Goal: Find specific page/section: Find specific page/section

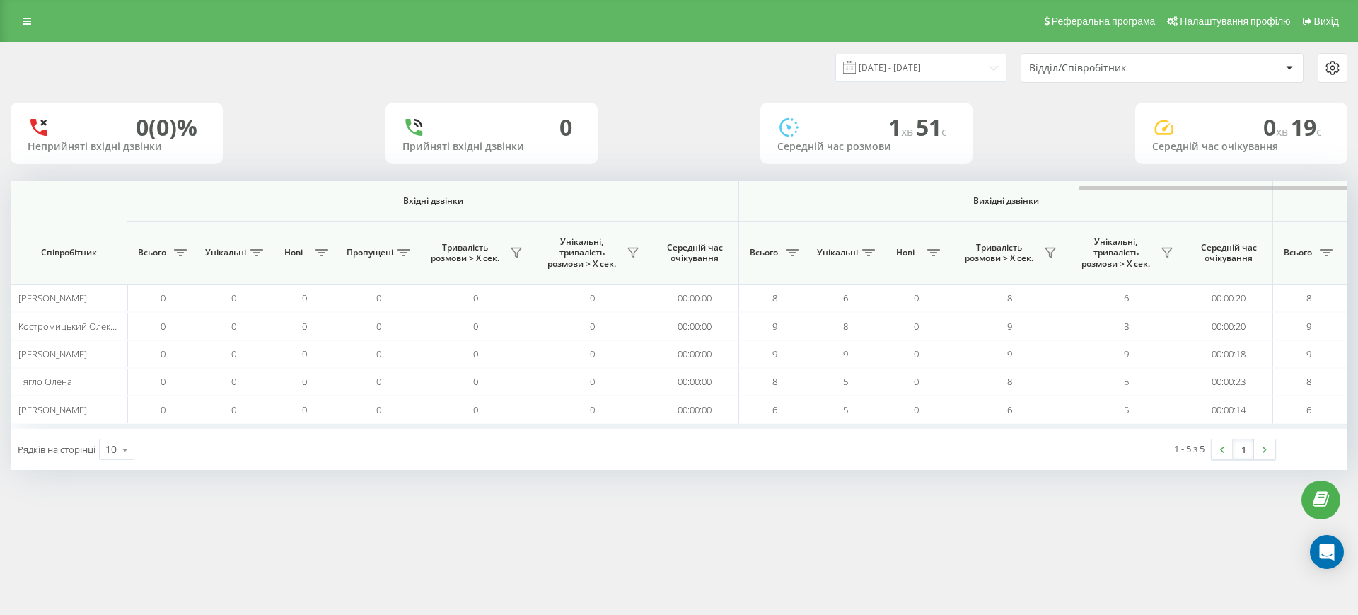
scroll to position [0, 637]
click at [1070, 190] on div at bounding box center [1315, 186] width 1337 height 11
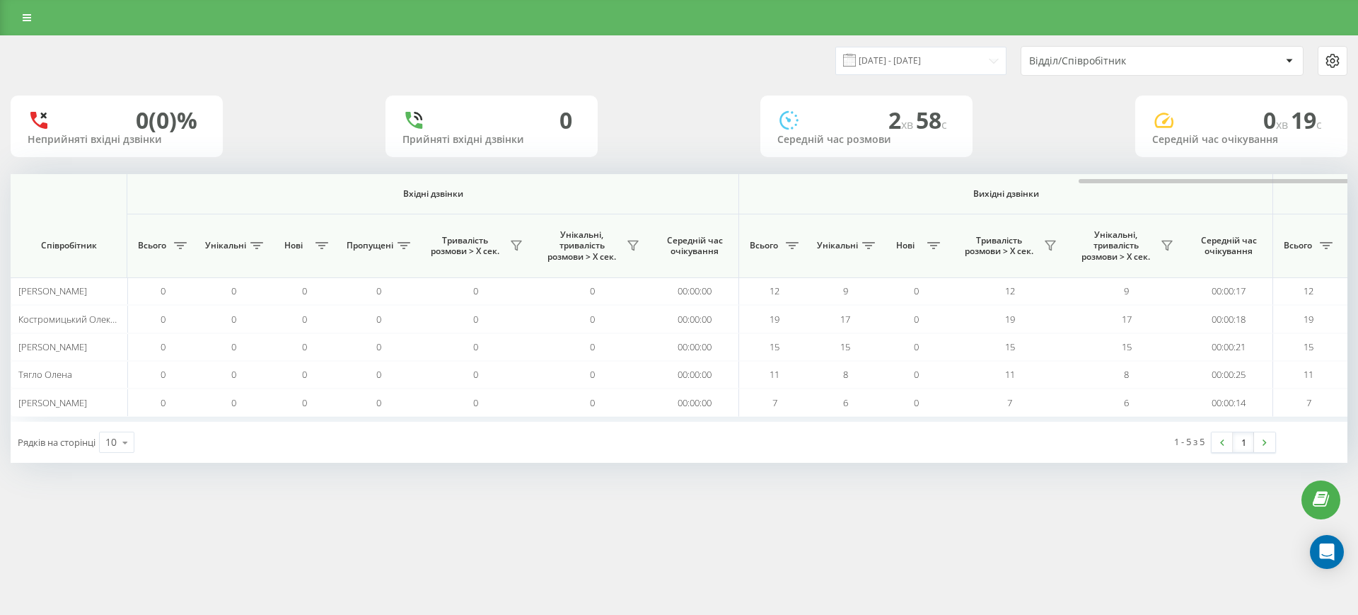
click at [1261, 181] on div at bounding box center [1315, 179] width 1337 height 11
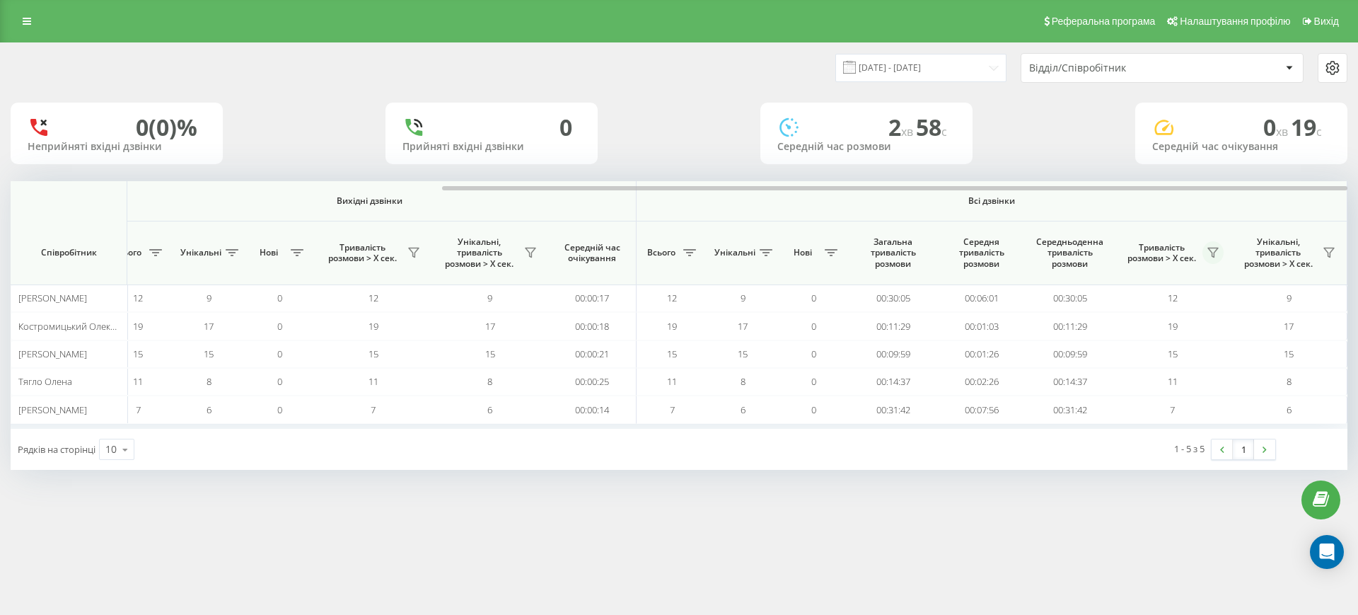
click at [1213, 247] on icon at bounding box center [1213, 252] width 11 height 11
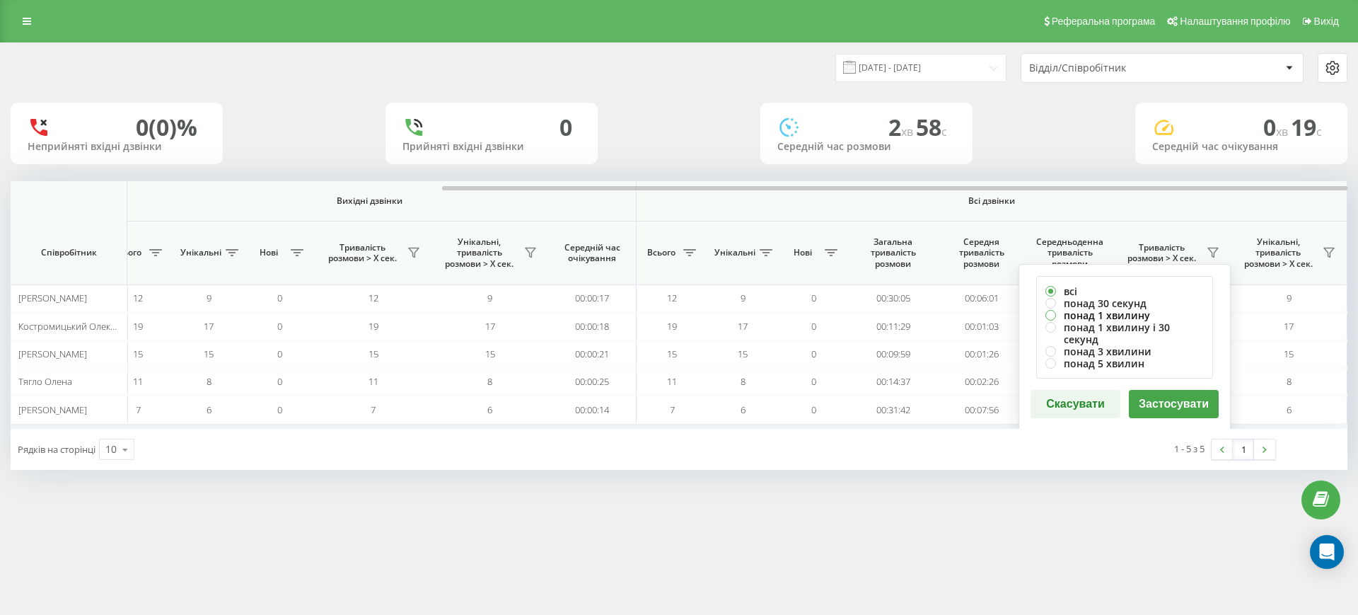
click at [1103, 309] on label "понад 1 хвилину" at bounding box center [1125, 315] width 158 height 12
radio input "true"
click at [1163, 392] on button "Застосувати" at bounding box center [1174, 404] width 90 height 28
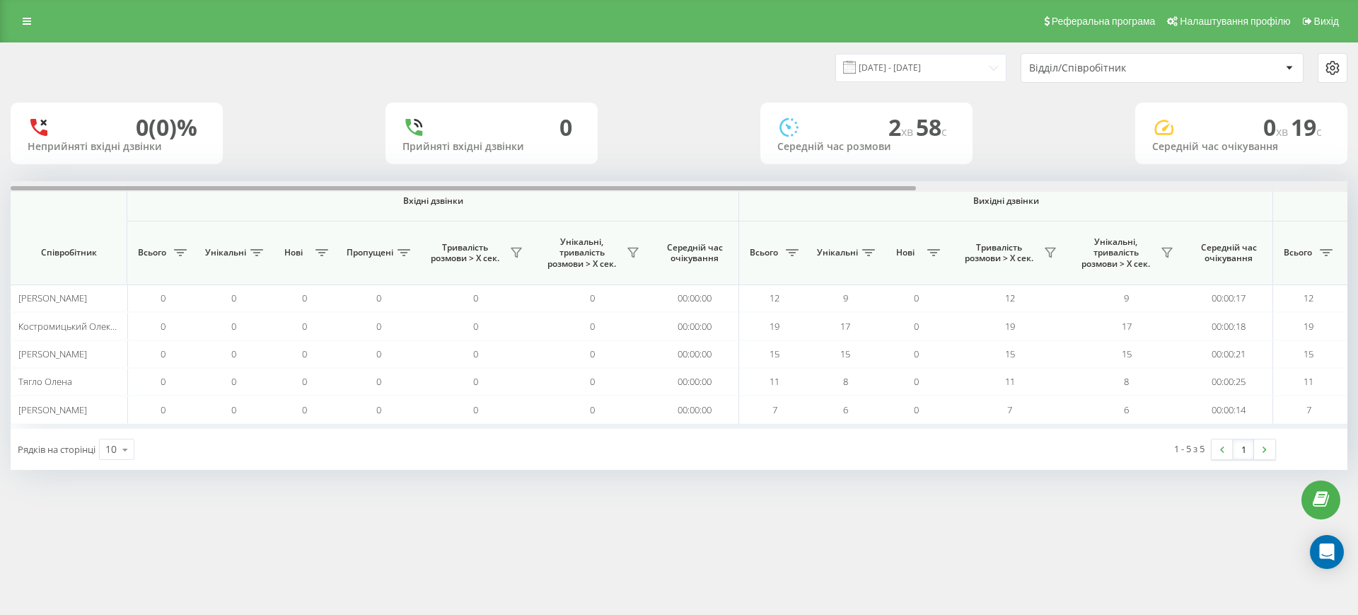
click at [1241, 183] on div at bounding box center [679, 186] width 1337 height 11
